Goal: Task Accomplishment & Management: Complete application form

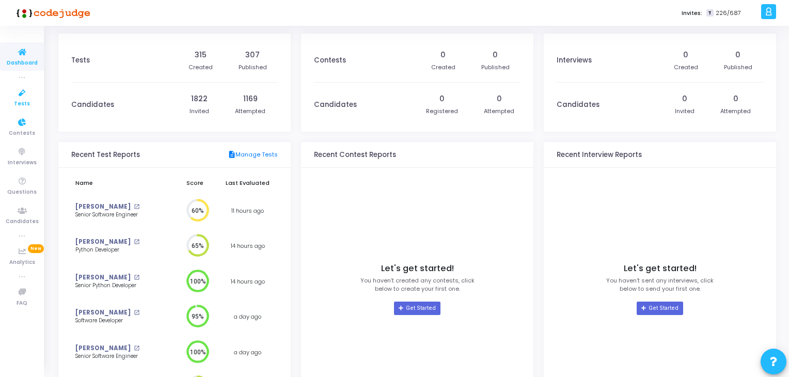
click at [17, 97] on icon at bounding box center [22, 93] width 22 height 13
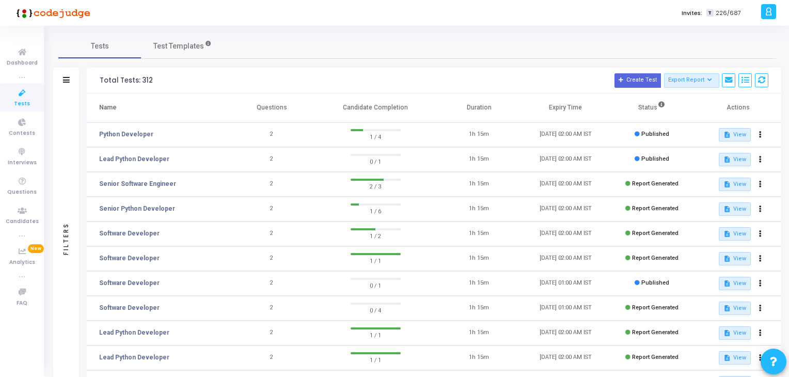
click at [31, 90] on icon at bounding box center [22, 93] width 22 height 13
click at [24, 65] on span "Dashboard" at bounding box center [22, 63] width 31 height 9
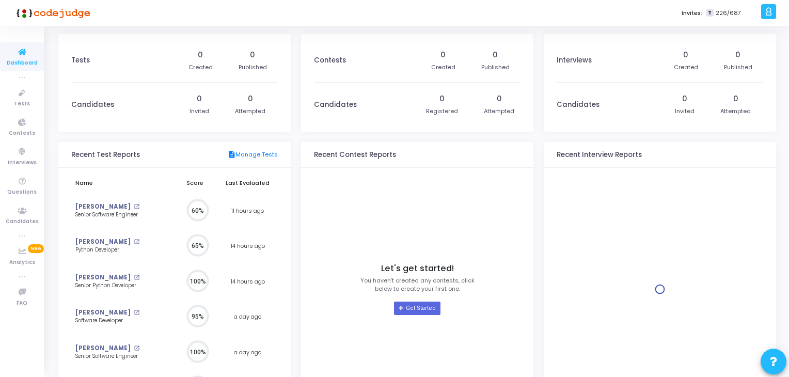
scroll to position [23, 11]
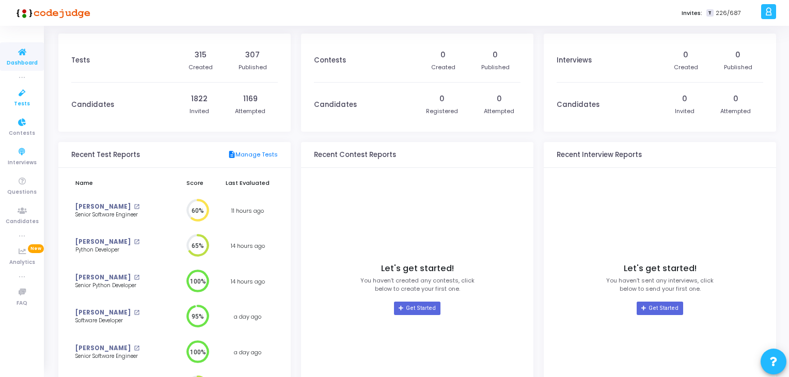
click at [25, 104] on span "Tests" at bounding box center [22, 104] width 16 height 9
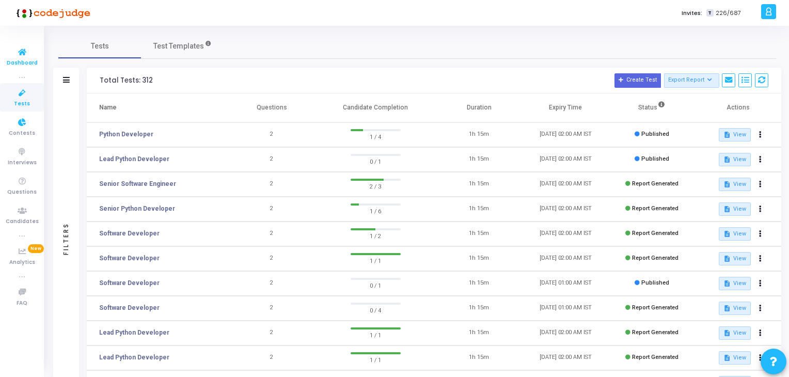
click at [25, 67] on link "Dashboard" at bounding box center [22, 56] width 44 height 28
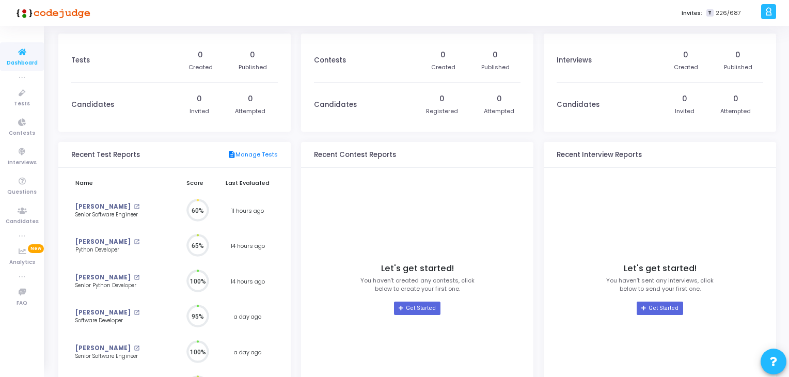
scroll to position [4, 5]
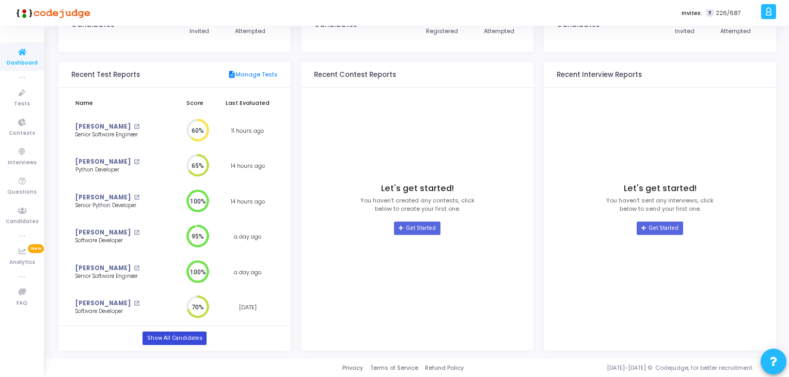
click at [192, 340] on link "Show All Candidates" at bounding box center [173, 337] width 63 height 13
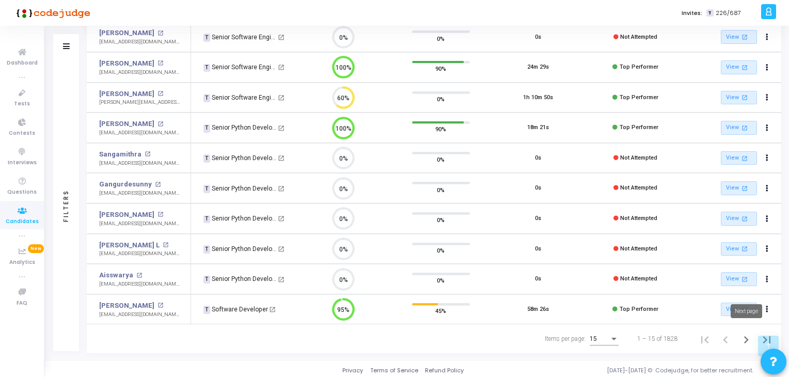
click at [747, 337] on icon "Next page" at bounding box center [746, 339] width 14 height 14
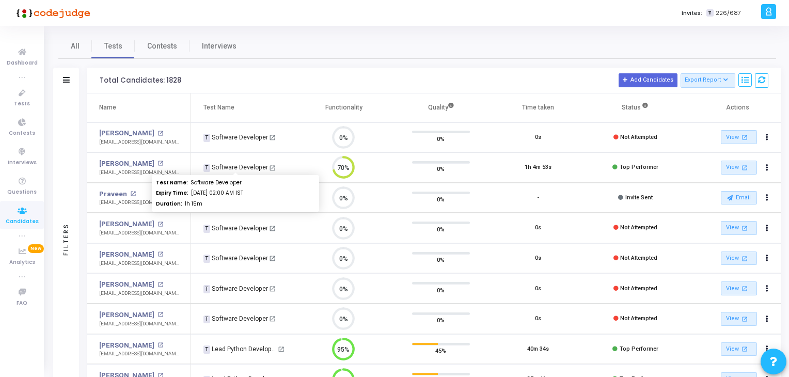
click at [237, 167] on div "T Software Developer" at bounding box center [235, 167] width 65 height 9
click at [139, 156] on td "Anshika Bhatnagar open_in_new bhatnagaranshika02@gmail.com" at bounding box center [139, 167] width 104 height 30
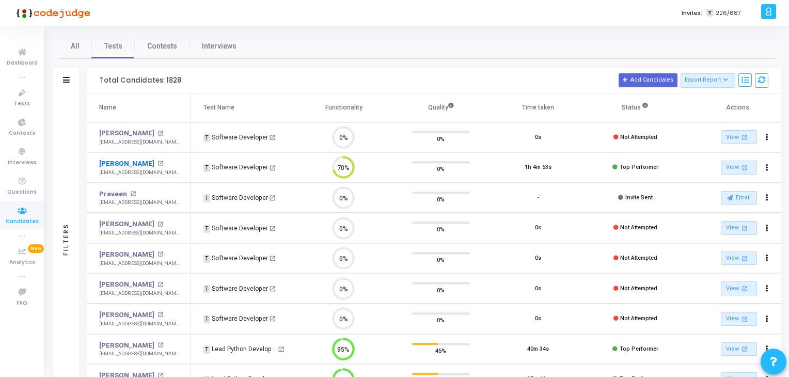
click at [134, 160] on link "Anshika Bhatnagar" at bounding box center [126, 163] width 55 height 10
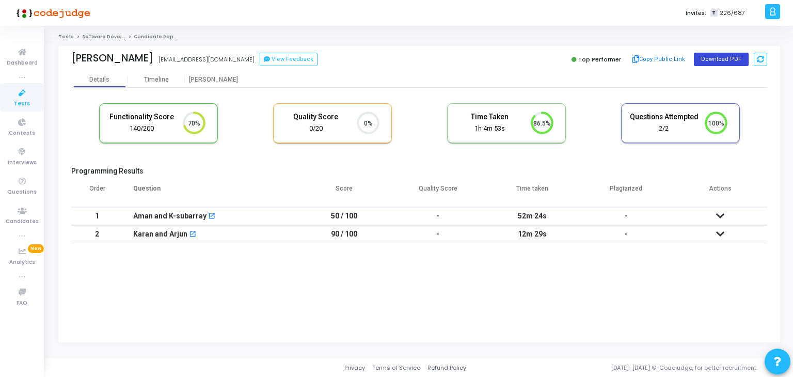
click at [709, 60] on button "Download PDF" at bounding box center [721, 59] width 55 height 13
click at [15, 91] on icon at bounding box center [22, 93] width 22 height 13
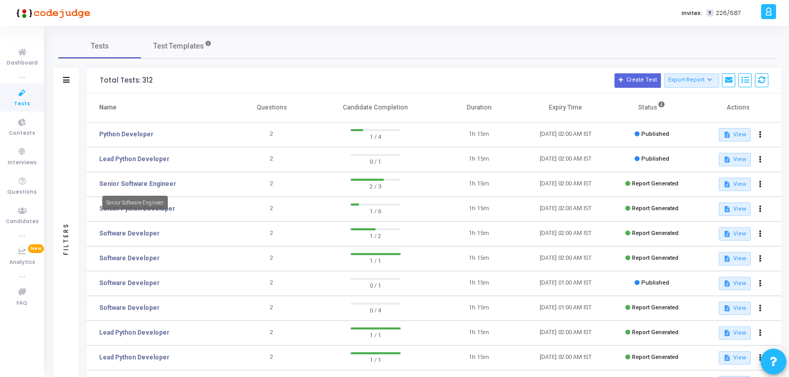
click at [130, 178] on td "Senior Software Engineer" at bounding box center [158, 184] width 142 height 25
click at [136, 180] on link "Senior Software Engineer" at bounding box center [137, 183] width 77 height 9
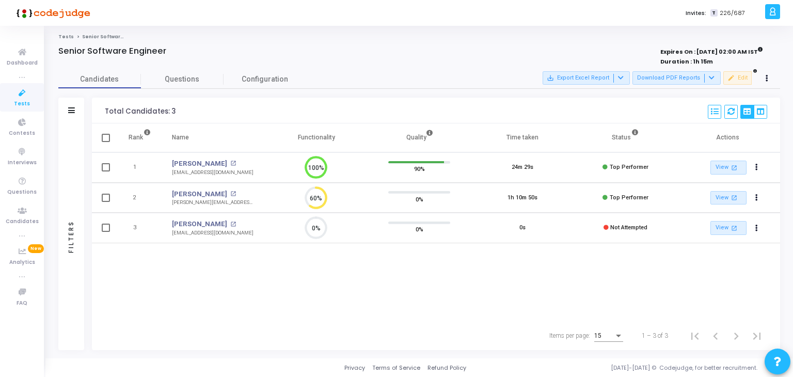
scroll to position [4, 4]
drag, startPoint x: 20, startPoint y: 101, endPoint x: 6, endPoint y: 12, distance: 89.8
click at [20, 101] on span "Tests" at bounding box center [22, 104] width 16 height 9
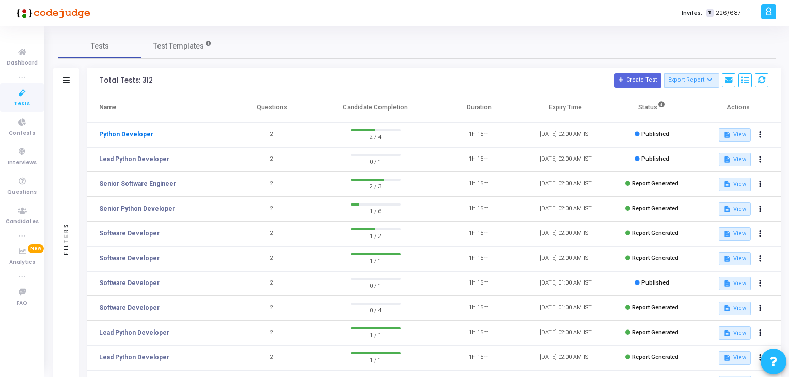
click at [126, 138] on link "Python Developer" at bounding box center [126, 134] width 54 height 9
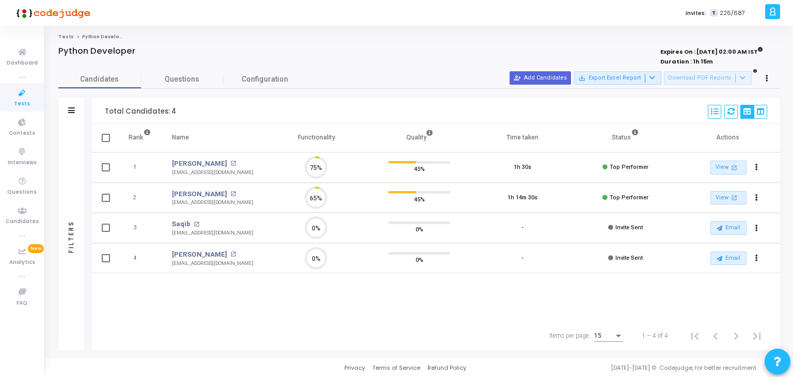
scroll to position [21, 26]
click at [28, 96] on icon at bounding box center [22, 93] width 22 height 13
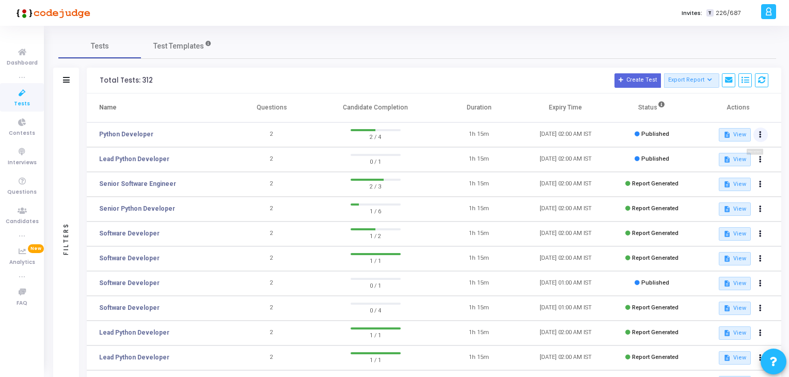
click at [756, 131] on button at bounding box center [760, 135] width 14 height 14
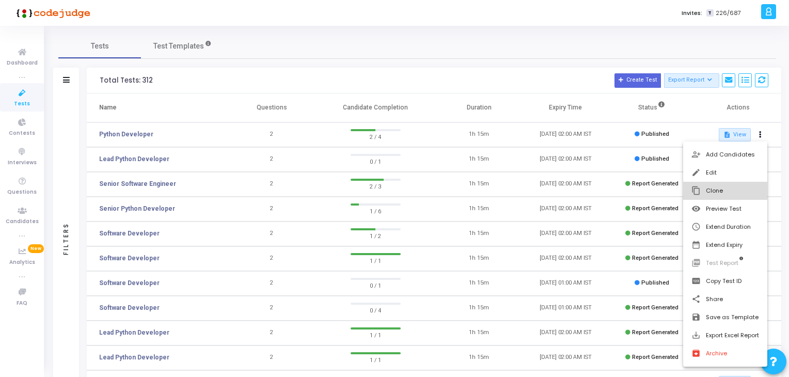
click at [708, 186] on button "content_copy Clone" at bounding box center [725, 191] width 84 height 18
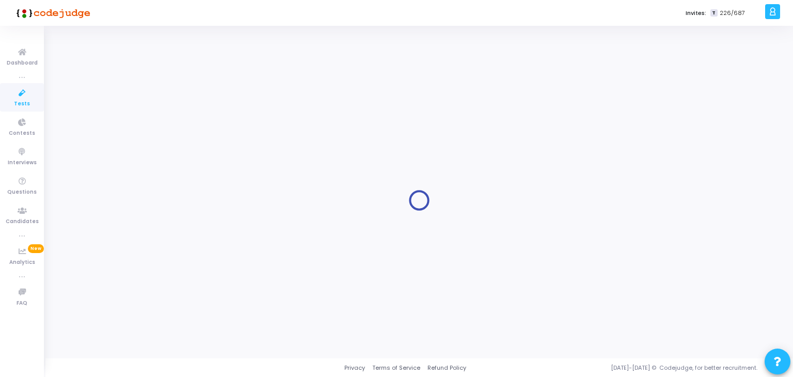
type input "Python Developer"
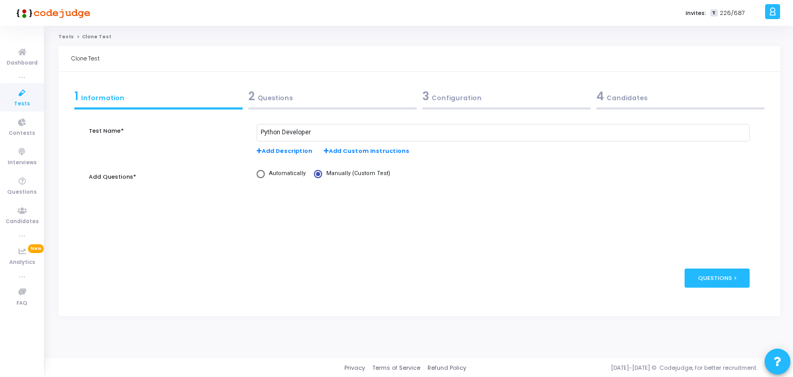
click at [653, 96] on div "4 Candidates" at bounding box center [680, 96] width 168 height 17
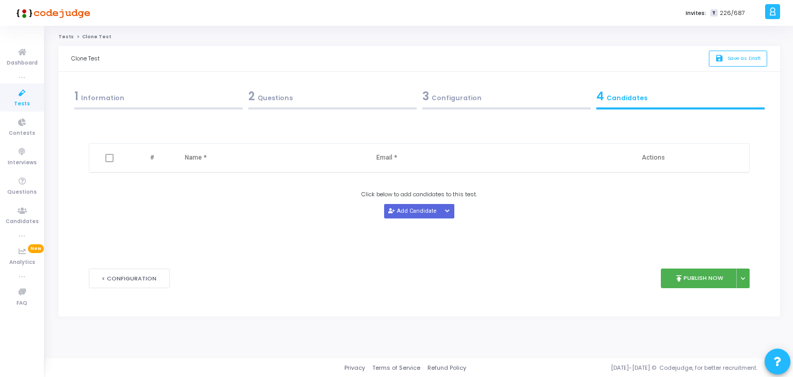
click at [408, 210] on button "Add Candidate" at bounding box center [412, 211] width 57 height 14
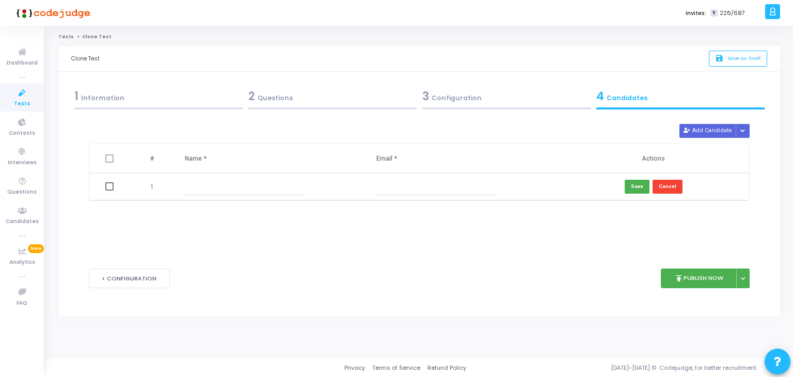
click at [399, 188] on input "text" at bounding box center [435, 186] width 118 height 17
paste input "Swetha Mohan"
type input "Swetha Mohan"
click at [201, 193] on input "text" at bounding box center [244, 186] width 118 height 17
paste input "Swetha Mohan"
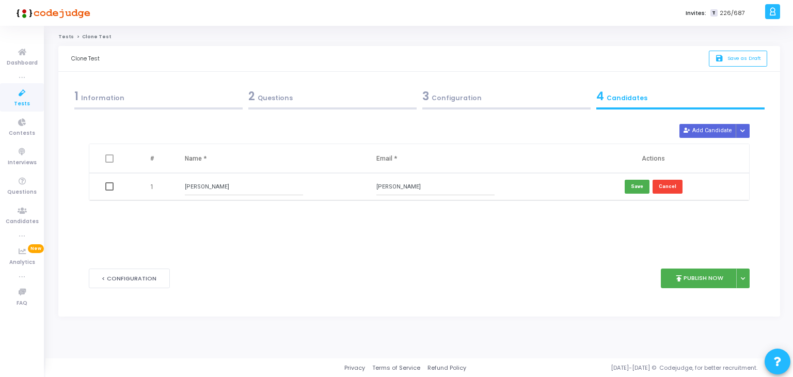
type input "Swetha Mohan"
click at [401, 184] on input "Swetha Mohan" at bounding box center [435, 186] width 118 height 17
paste input "swethareine@gmail.com"
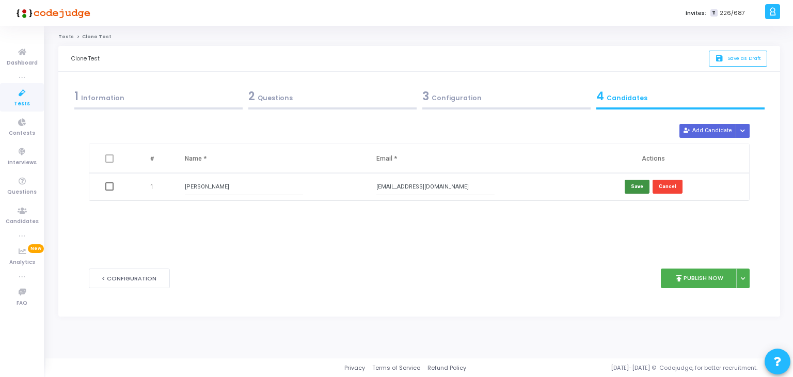
type input "swethareine@gmail.com"
click at [636, 186] on button "Save" at bounding box center [637, 187] width 25 height 14
click at [481, 105] on div "3 Configuration" at bounding box center [506, 99] width 174 height 28
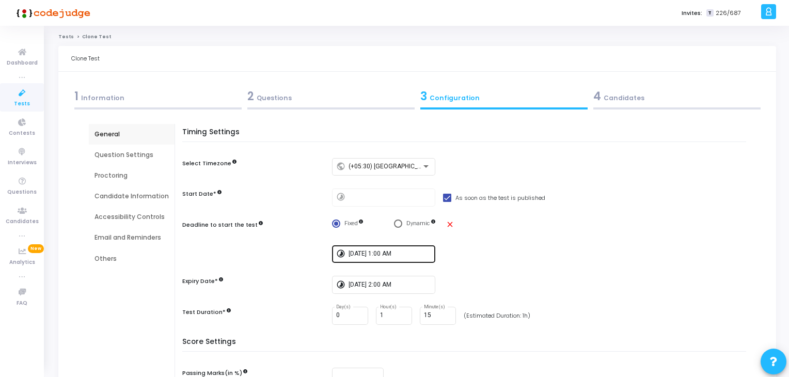
click at [377, 254] on input "9/25/2025, 1:00 AM" at bounding box center [389, 253] width 83 height 7
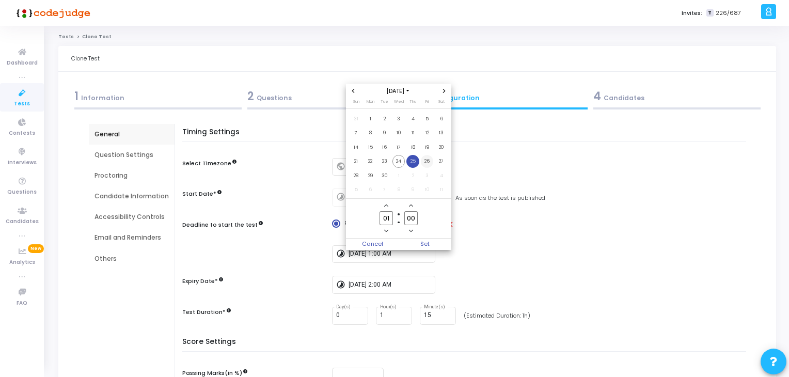
click at [423, 163] on span "26" at bounding box center [427, 161] width 13 height 13
click at [405, 269] on div at bounding box center [394, 188] width 789 height 377
type input "9/26/2025, 1:00 AM"
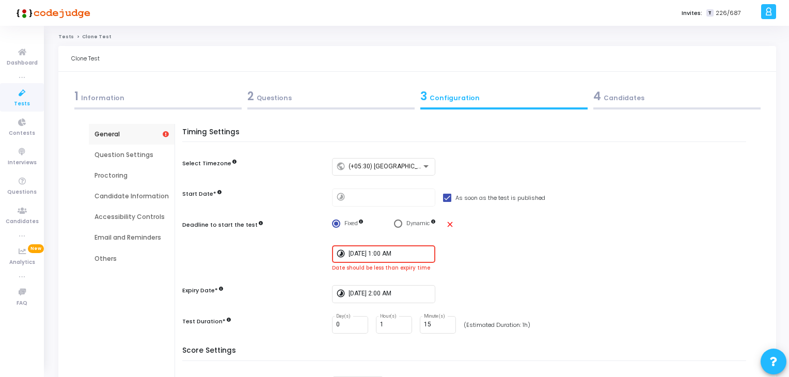
click at [405, 278] on div "Timing Settings Select Timezone public (+05:30) Asia/Calcutta Start Date* timel…" at bounding box center [466, 237] width 559 height 219
click at [405, 290] on input "9/25/2025, 2:00 AM" at bounding box center [389, 293] width 83 height 7
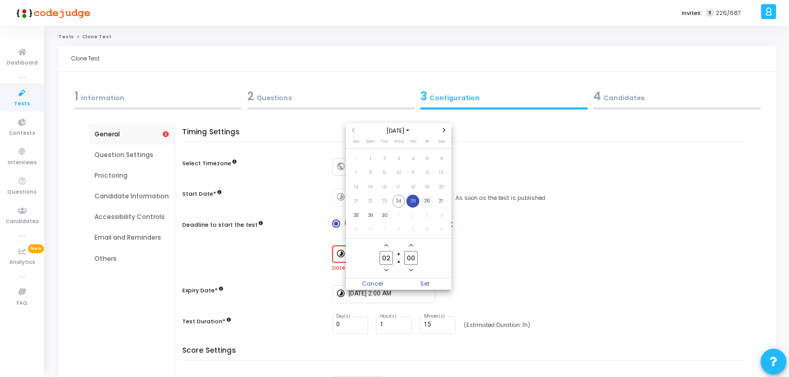
click at [427, 203] on span "26" at bounding box center [427, 201] width 13 height 13
click at [438, 287] on span "Set" at bounding box center [425, 283] width 53 height 11
type input "9/26/2025, 2:00 AM"
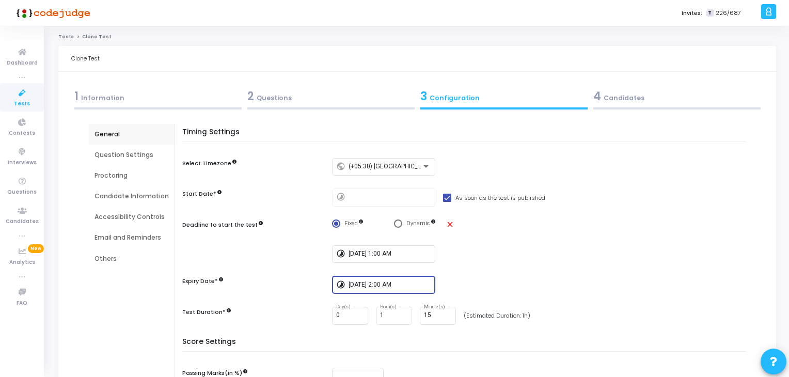
click at [507, 287] on div "timelapse 9/26/2025, 2:00 AM" at bounding box center [541, 285] width 419 height 18
click at [618, 98] on div "4 Candidates" at bounding box center [676, 96] width 167 height 17
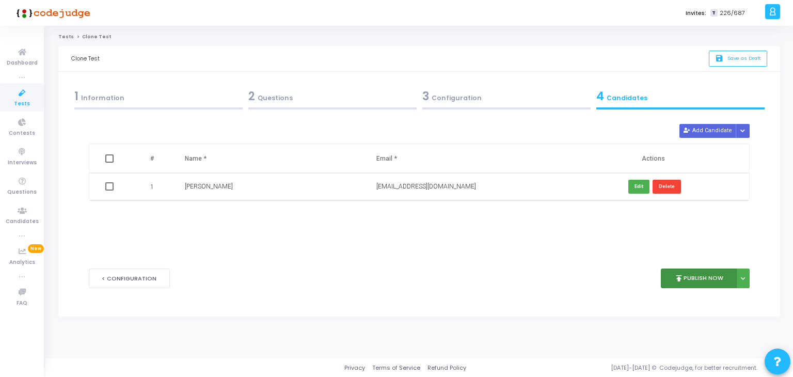
click at [670, 275] on button "publish Publish Now" at bounding box center [699, 278] width 76 height 20
